Goal: Task Accomplishment & Management: Use online tool/utility

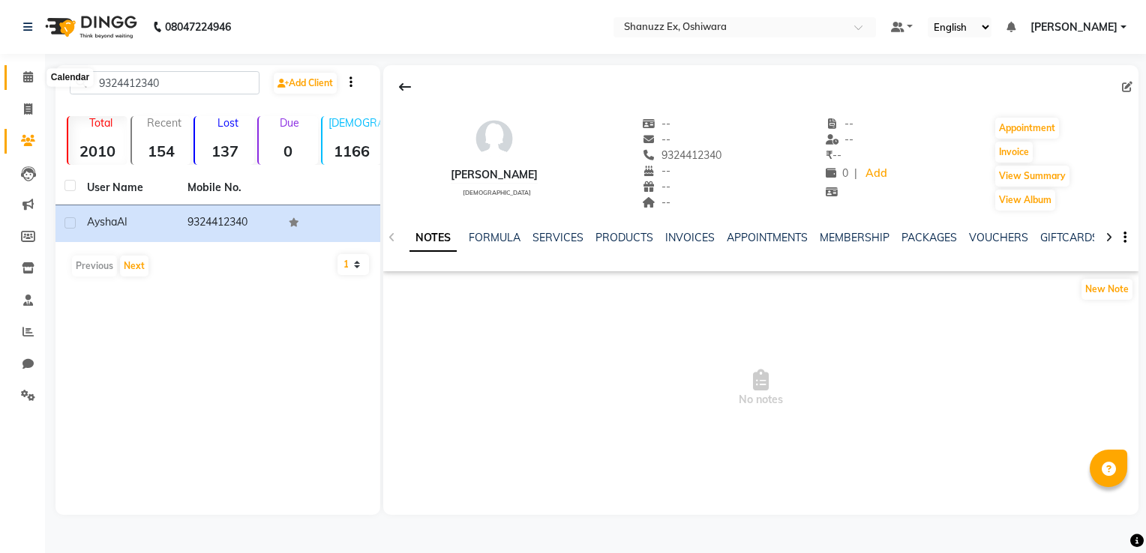
click at [23, 74] on icon at bounding box center [28, 76] width 10 height 11
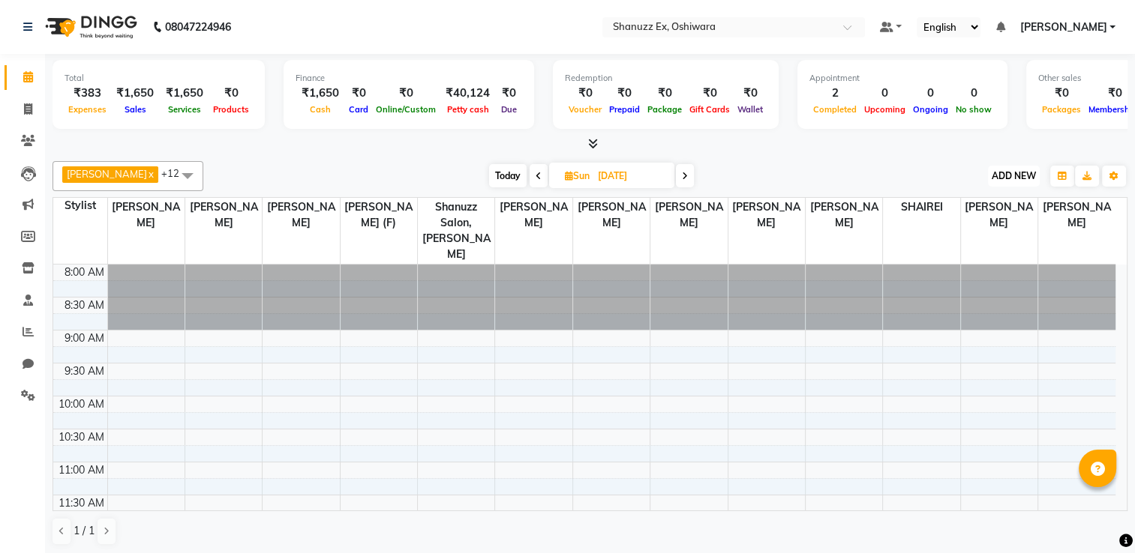
click at [1010, 173] on span "ADD NEW" at bounding box center [1013, 175] width 44 height 11
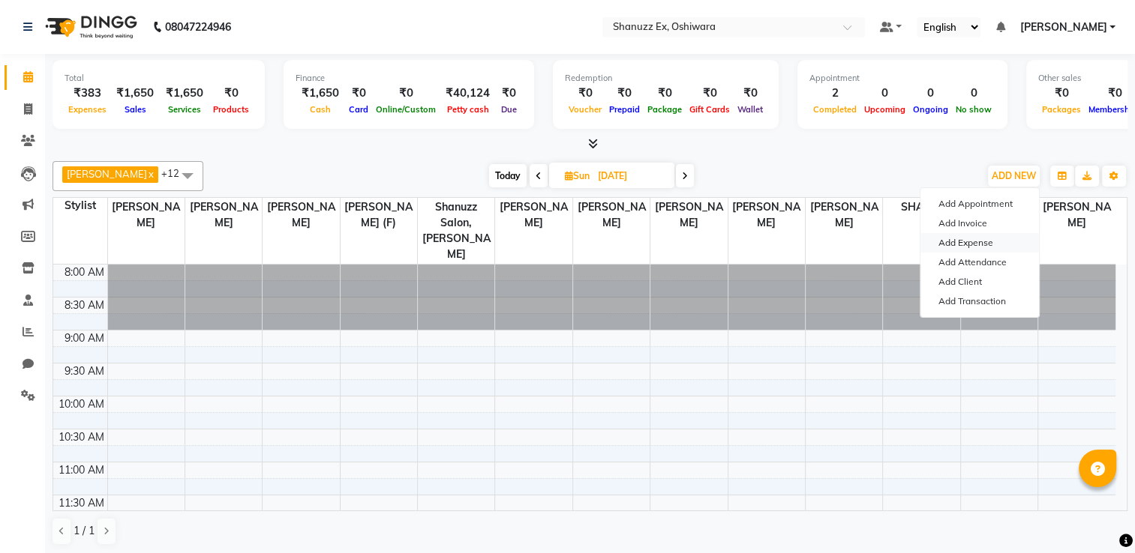
click at [980, 238] on link "Add Expense" at bounding box center [979, 242] width 118 height 19
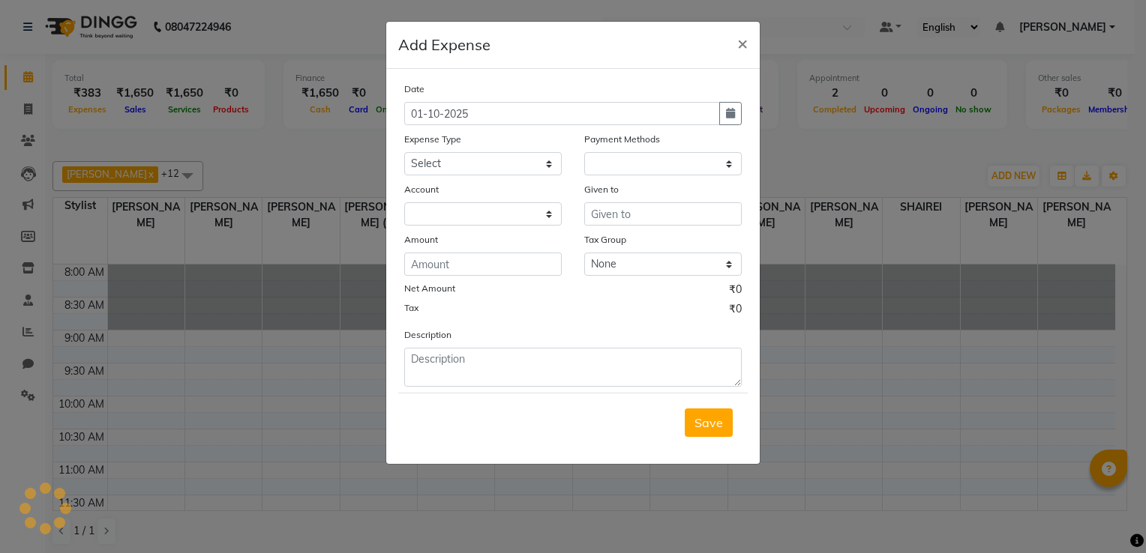
select select "1"
select select "7357"
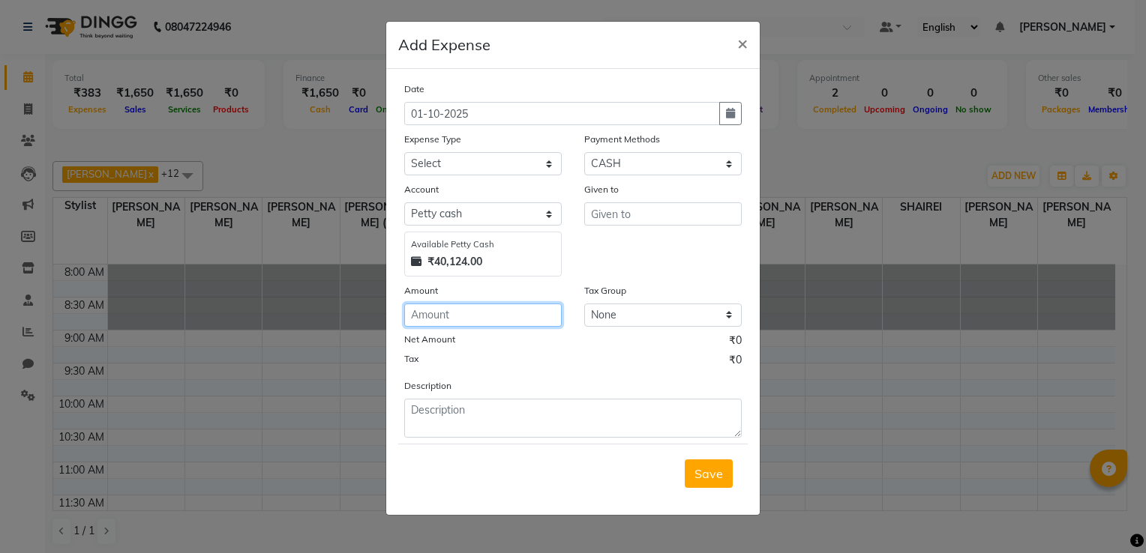
click at [481, 318] on input "number" at bounding box center [482, 315] width 157 height 23
type input "143"
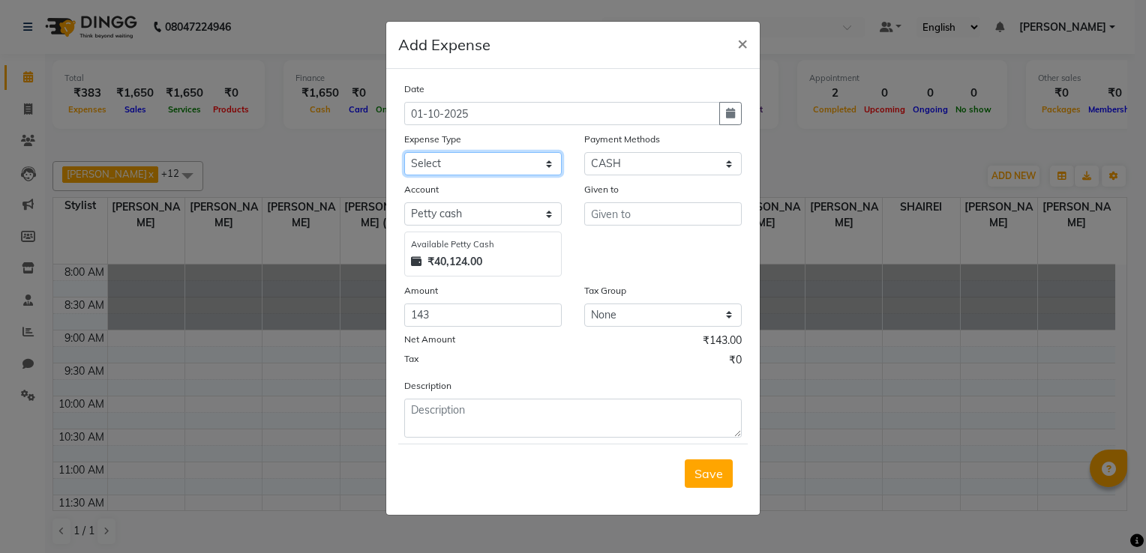
click at [483, 157] on select "Select Advance Salary Client Snacks Electricity Bill Marketing Maintenance Misc…" at bounding box center [482, 163] width 157 height 23
click at [744, 39] on span "×" at bounding box center [742, 42] width 10 height 22
